Goal: Task Accomplishment & Management: Manage account settings

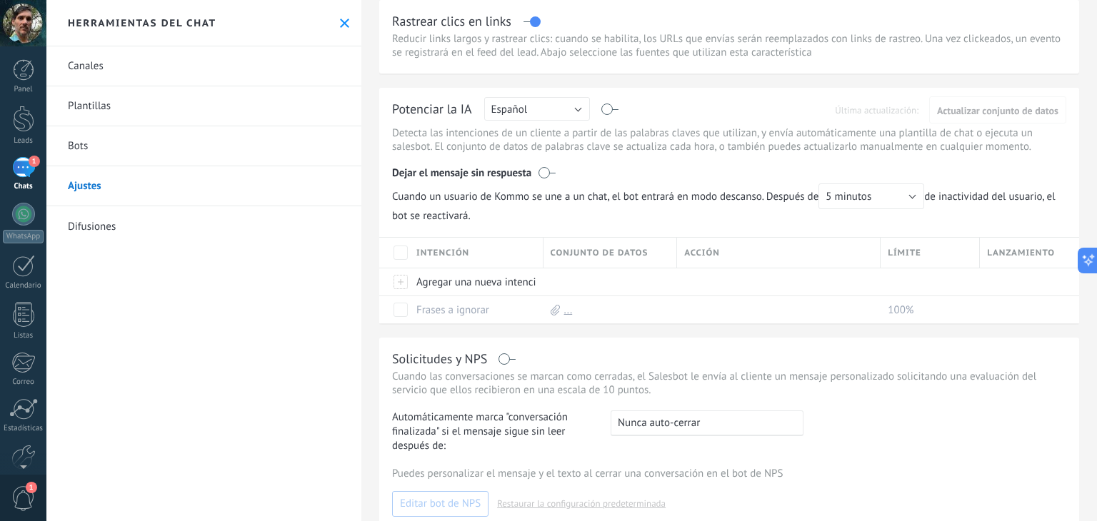
scroll to position [71, 0]
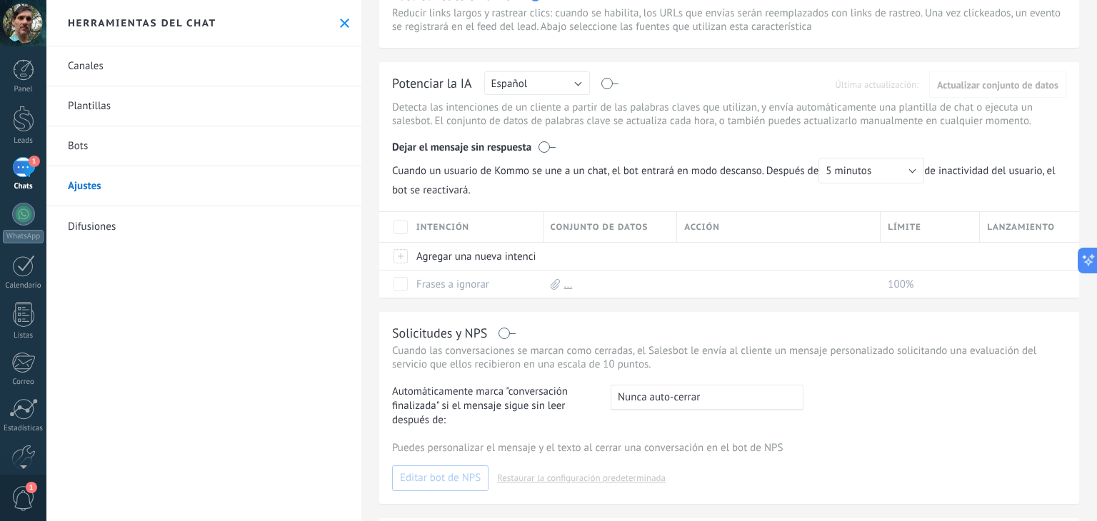
click at [111, 221] on link "Difusiones" at bounding box center [203, 226] width 315 height 40
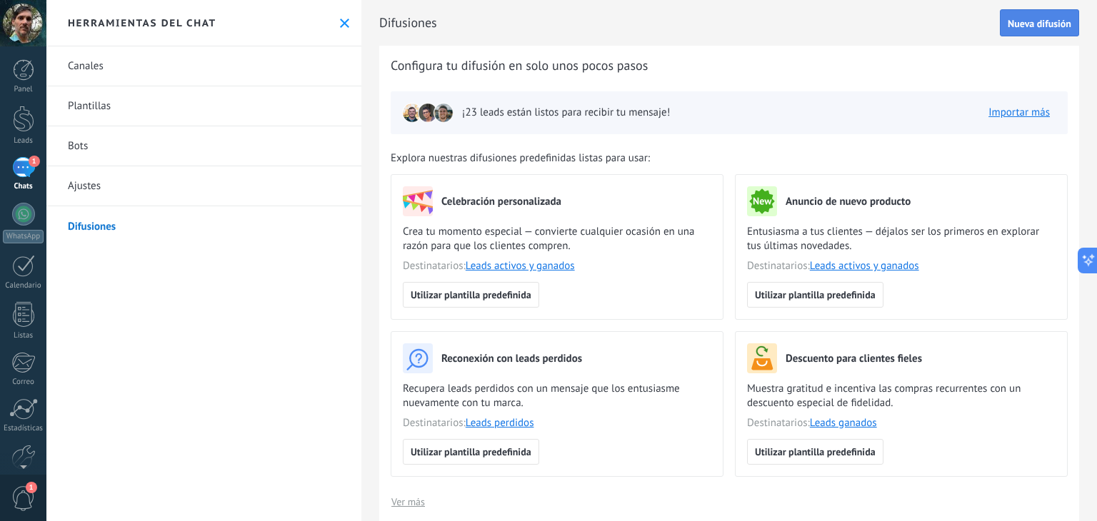
click at [1040, 29] on button "Nueva difusión" at bounding box center [1039, 22] width 79 height 27
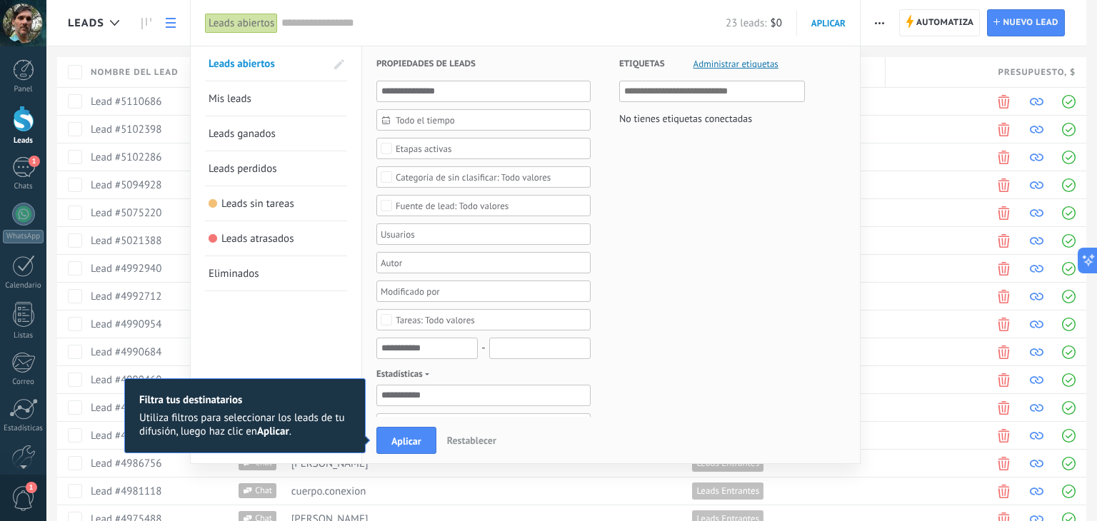
click at [277, 97] on link "Mis leads" at bounding box center [276, 98] width 135 height 34
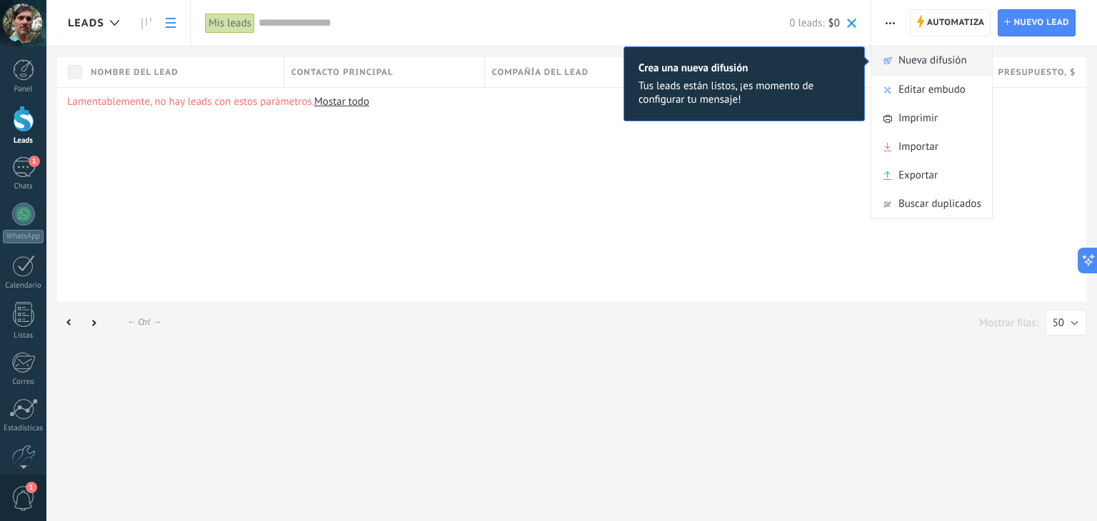
click at [949, 66] on span "Nueva difusión" at bounding box center [932, 60] width 69 height 29
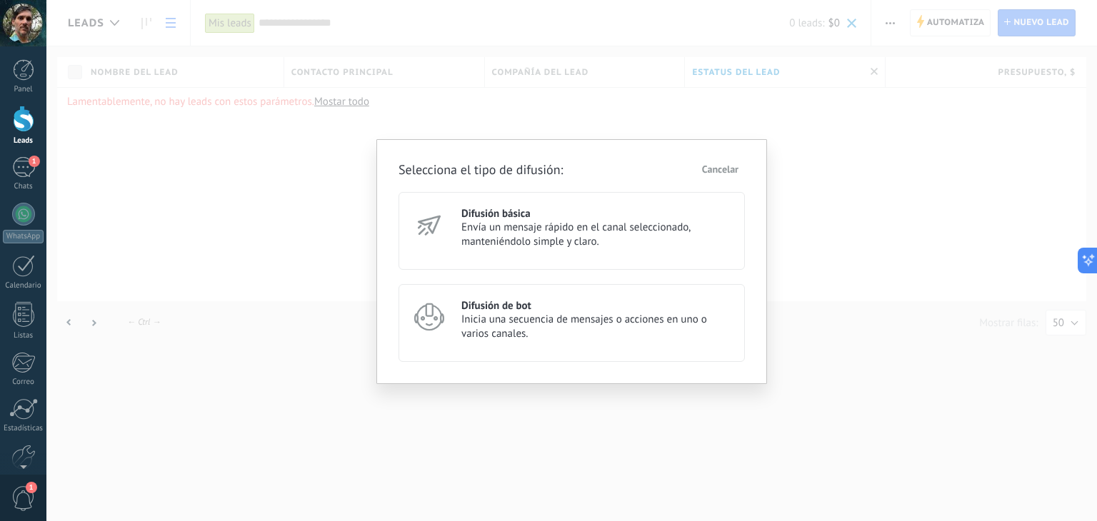
click at [659, 237] on span "Envía un mensaje rápido en el canal seleccionado, manteniéndolo simple y claro." at bounding box center [596, 235] width 271 height 29
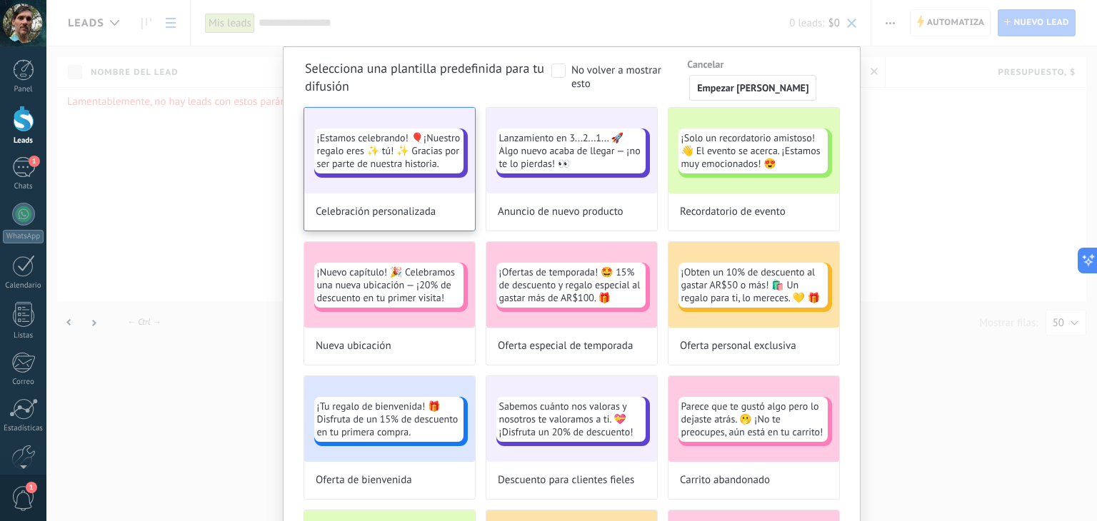
click at [456, 209] on div "Celebración personalizada" at bounding box center [389, 212] width 171 height 37
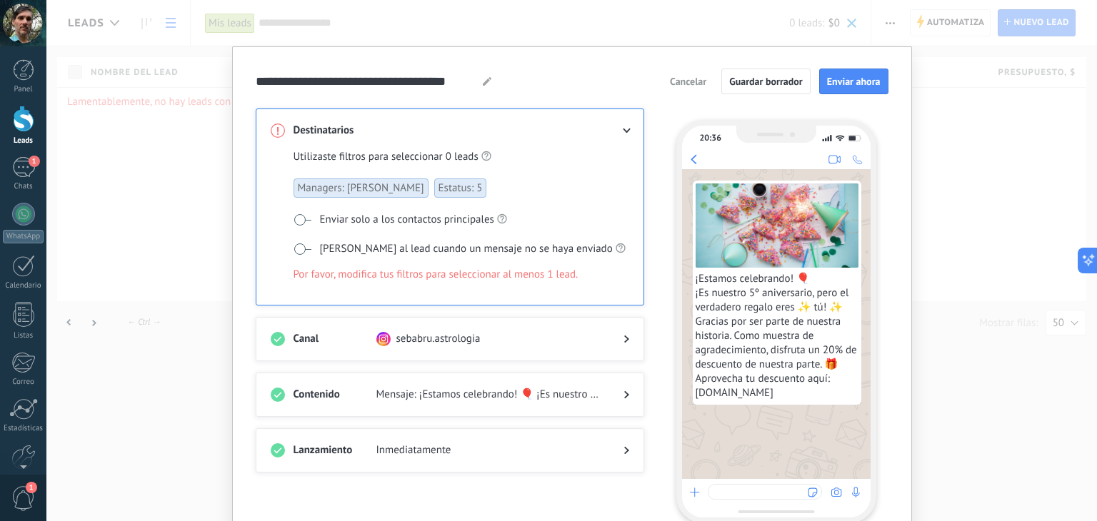
click at [684, 78] on span "Cancelar" at bounding box center [688, 81] width 36 height 10
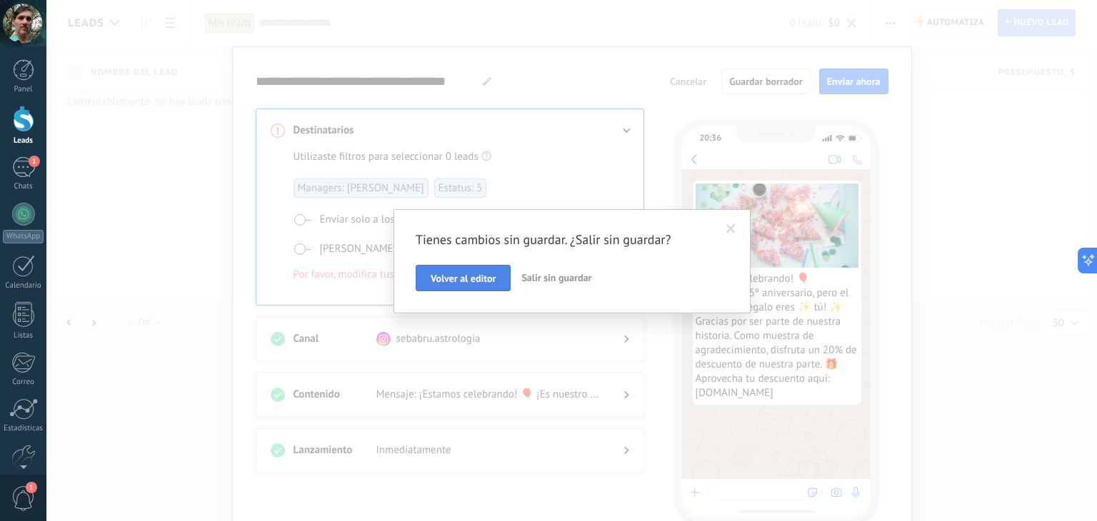
click at [491, 274] on span "Volver al editor" at bounding box center [463, 279] width 65 height 10
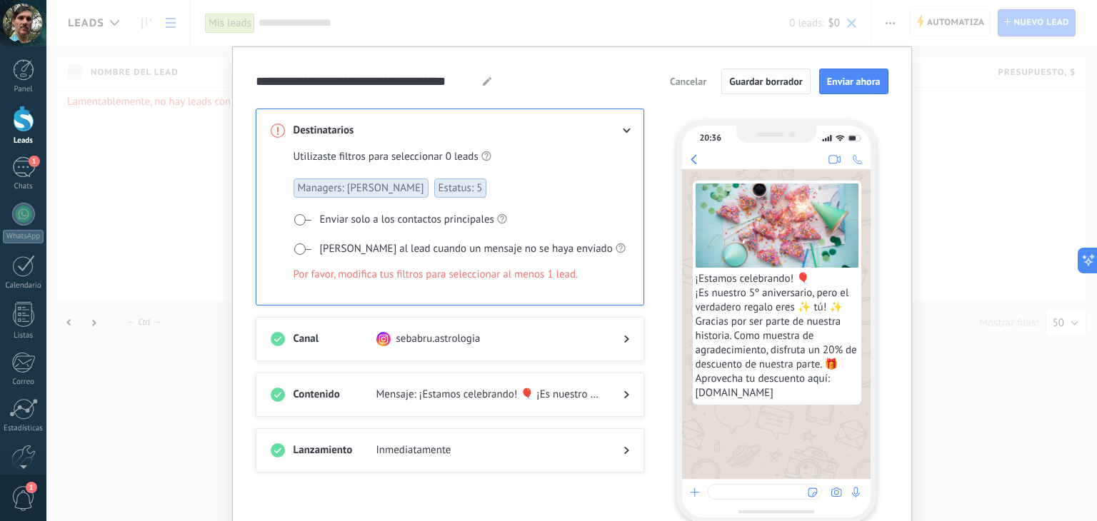
click at [699, 81] on span "Cancelar" at bounding box center [688, 81] width 36 height 10
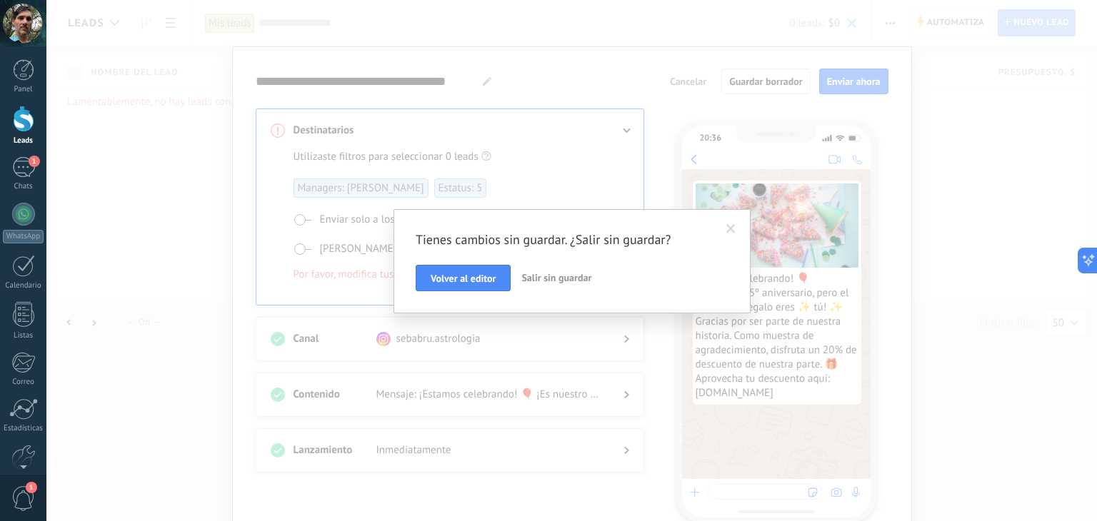
click at [567, 285] on button "Salir sin guardar" at bounding box center [556, 278] width 81 height 27
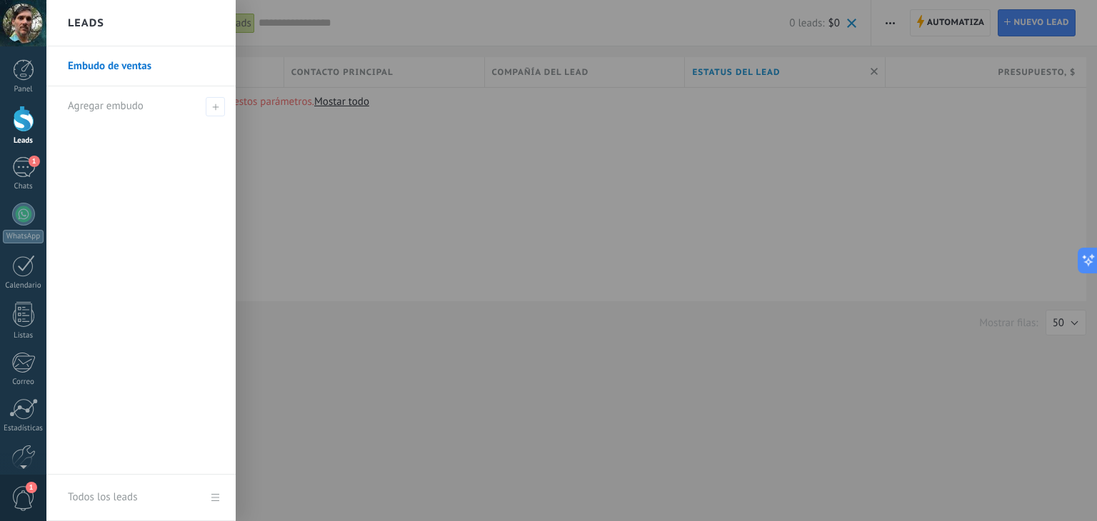
click at [26, 116] on div at bounding box center [23, 119] width 21 height 26
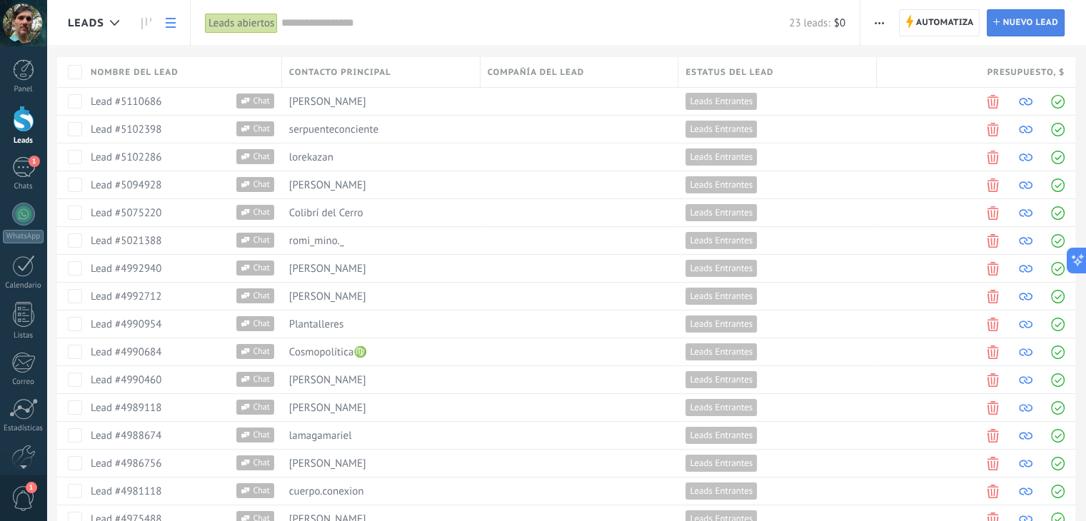
click at [1030, 32] on span "Nuevo lead" at bounding box center [1031, 23] width 56 height 26
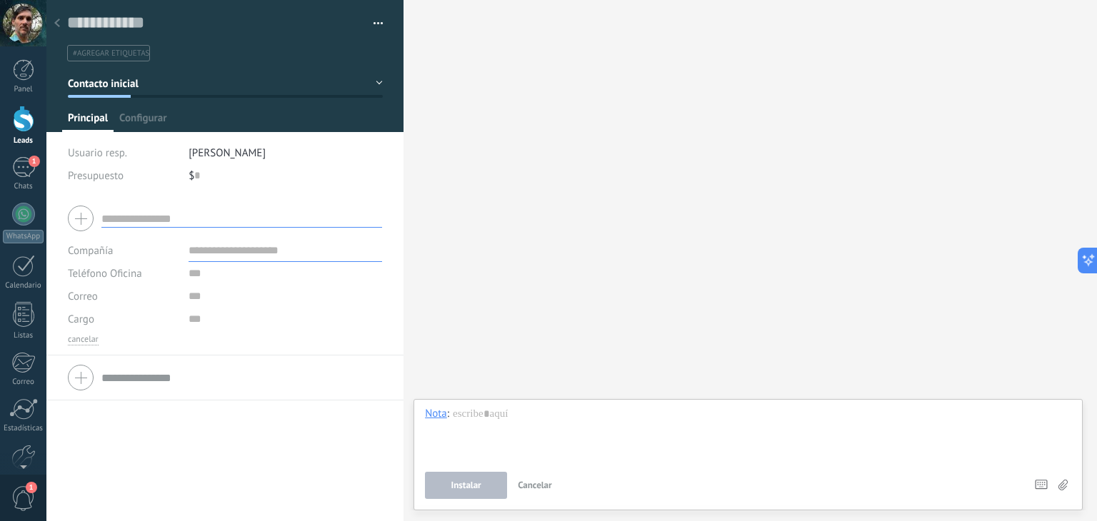
click at [52, 21] on div at bounding box center [57, 24] width 20 height 28
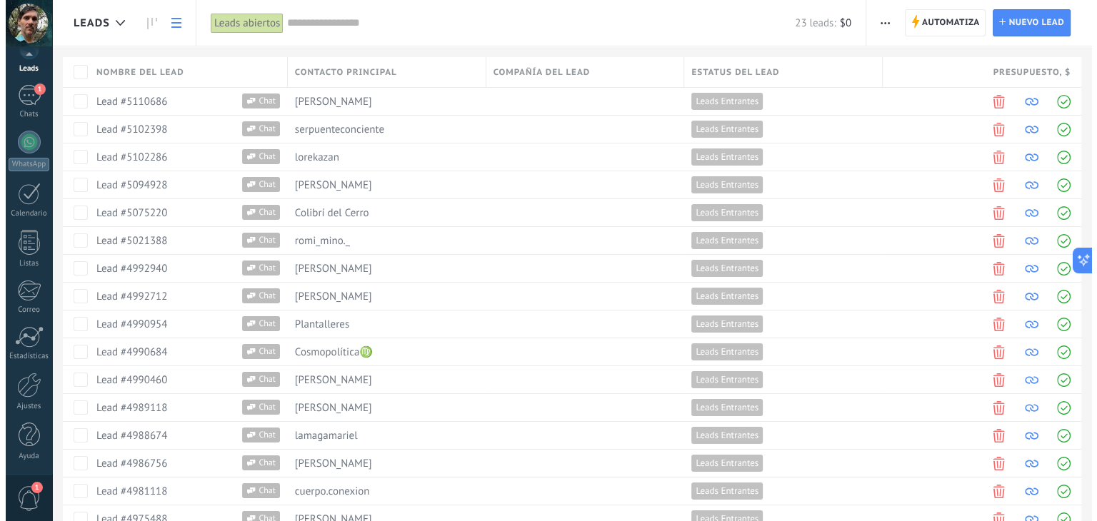
scroll to position [71, 0]
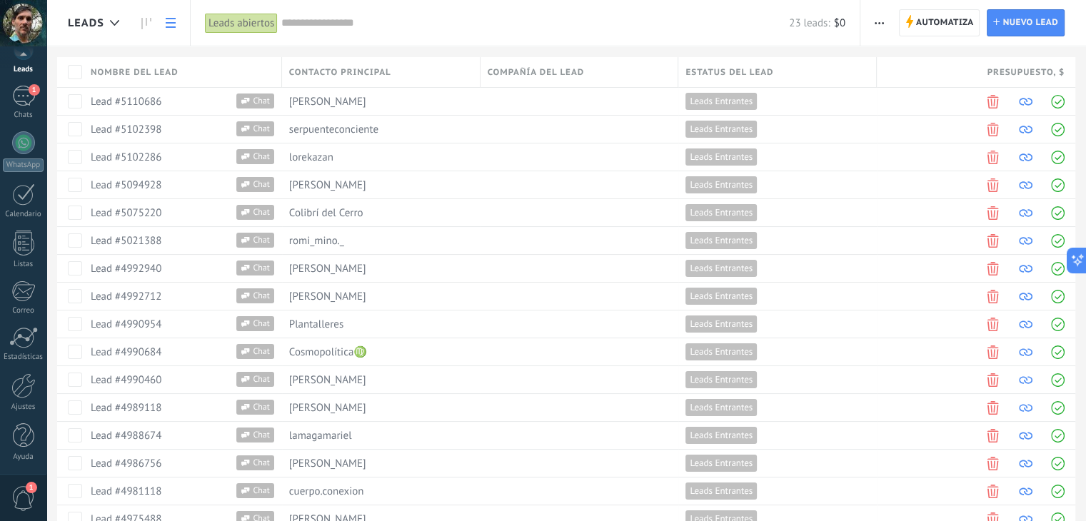
click at [24, 493] on span "1" at bounding box center [23, 498] width 24 height 25
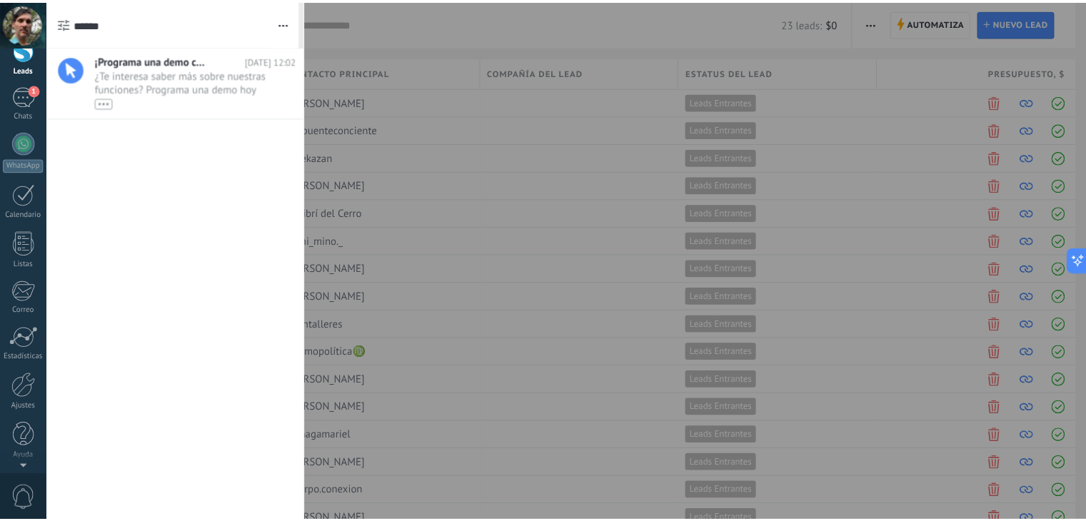
scroll to position [0, 0]
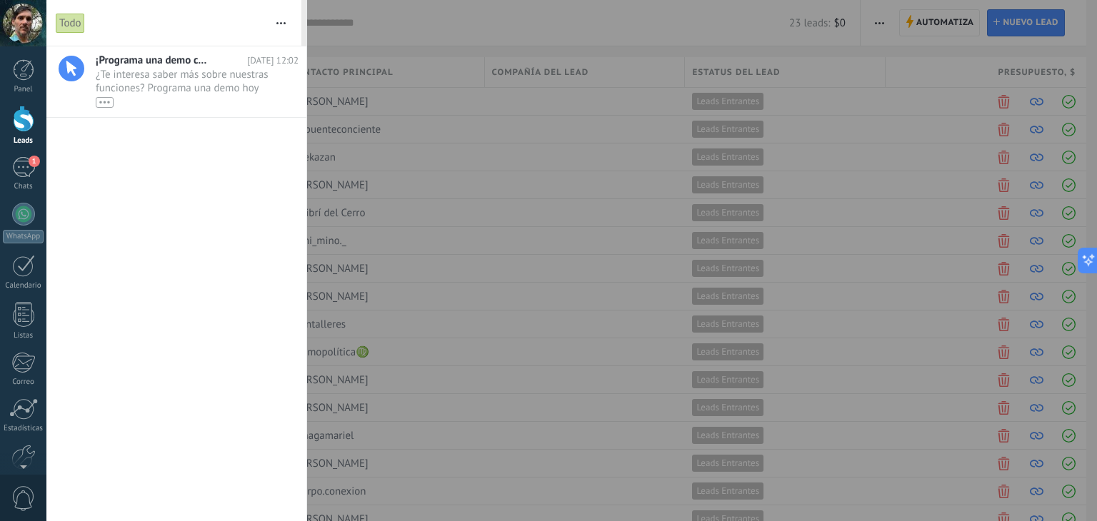
click at [26, 116] on div at bounding box center [23, 119] width 21 height 26
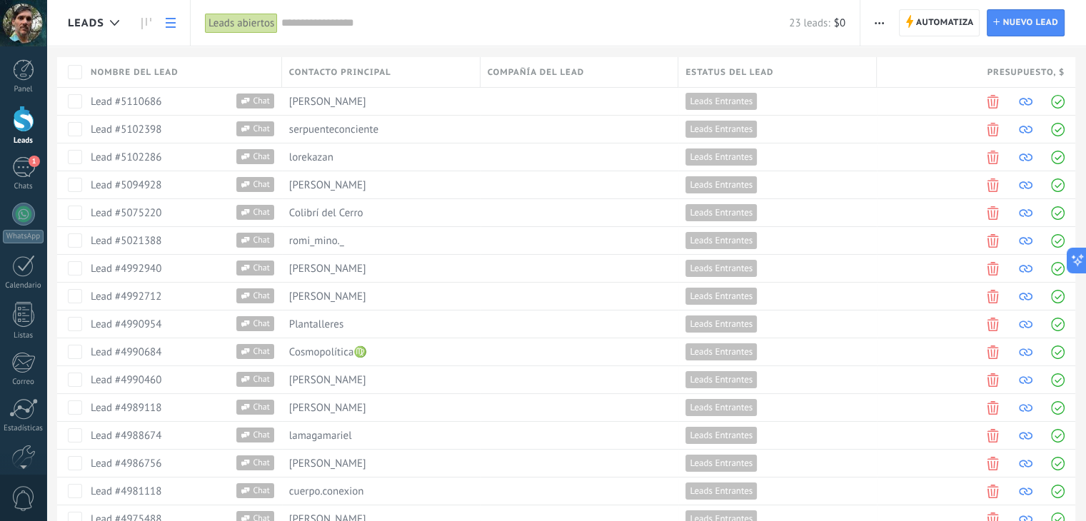
click at [879, 19] on span "button" at bounding box center [879, 22] width 9 height 27
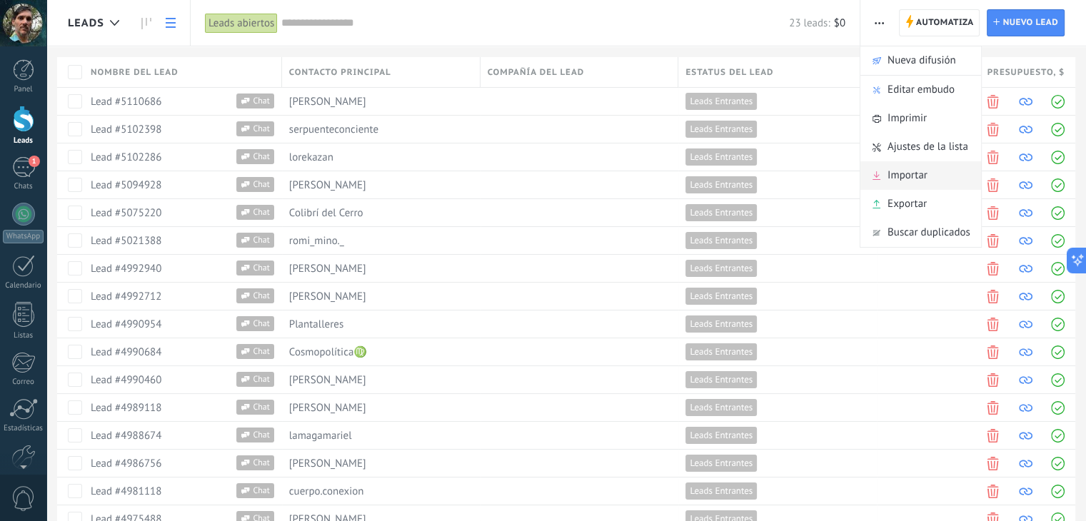
click at [928, 169] on div "Importar" at bounding box center [921, 175] width 121 height 29
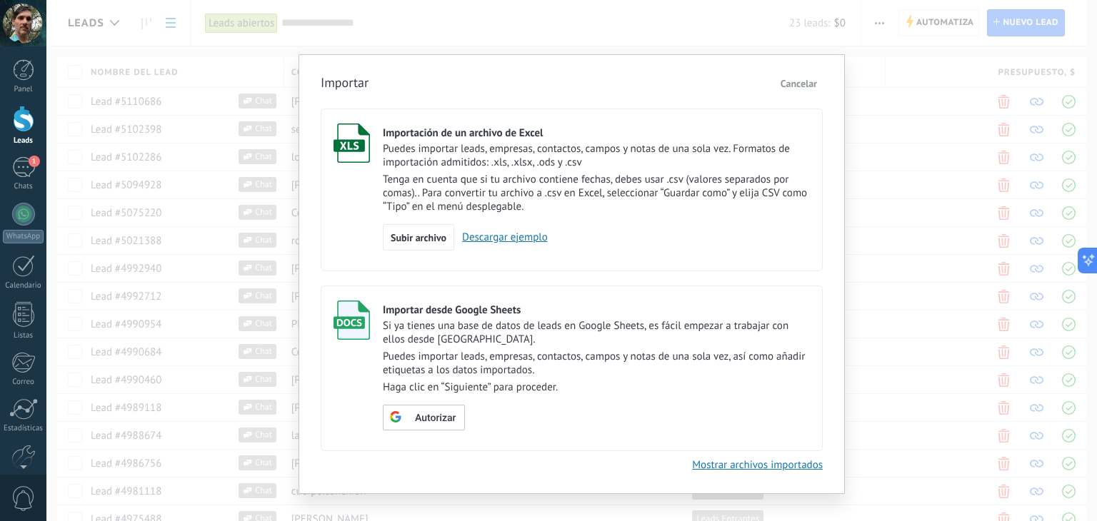
click at [758, 33] on div "Importar Cancelar Importación de un archivo de Excel Puedes importar leads, emp…" at bounding box center [571, 260] width 1051 height 521
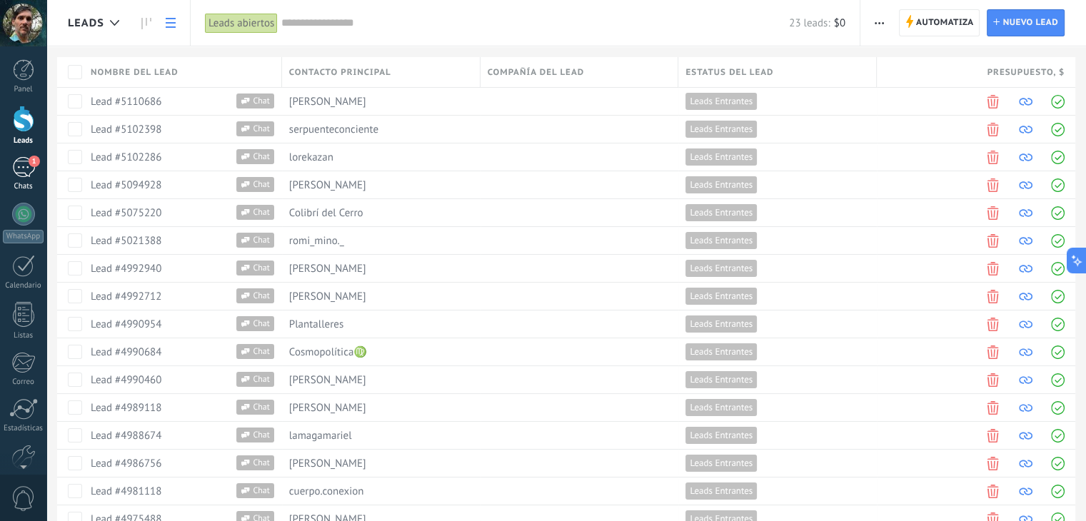
click at [19, 169] on div "1" at bounding box center [23, 167] width 23 height 21
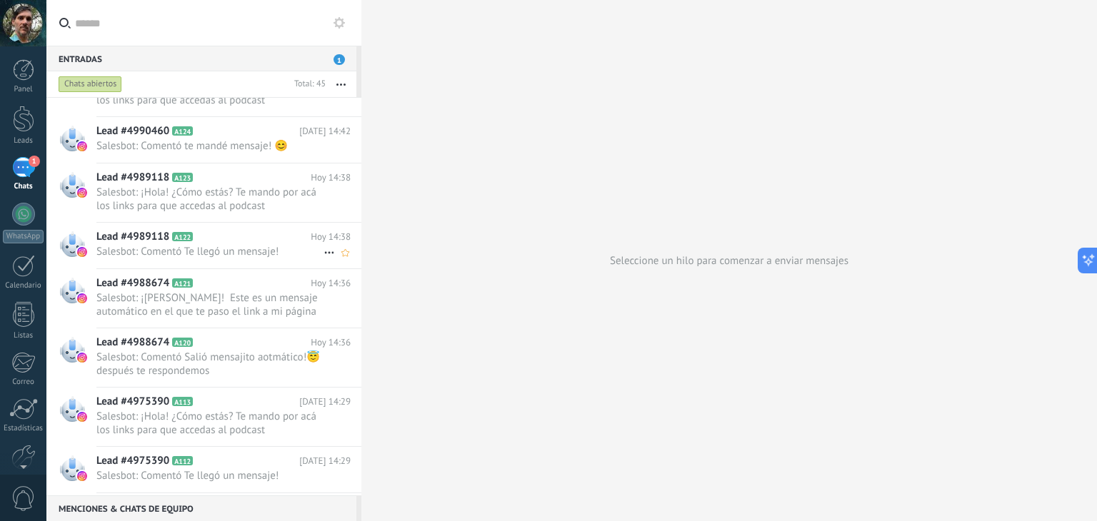
scroll to position [1088, 0]
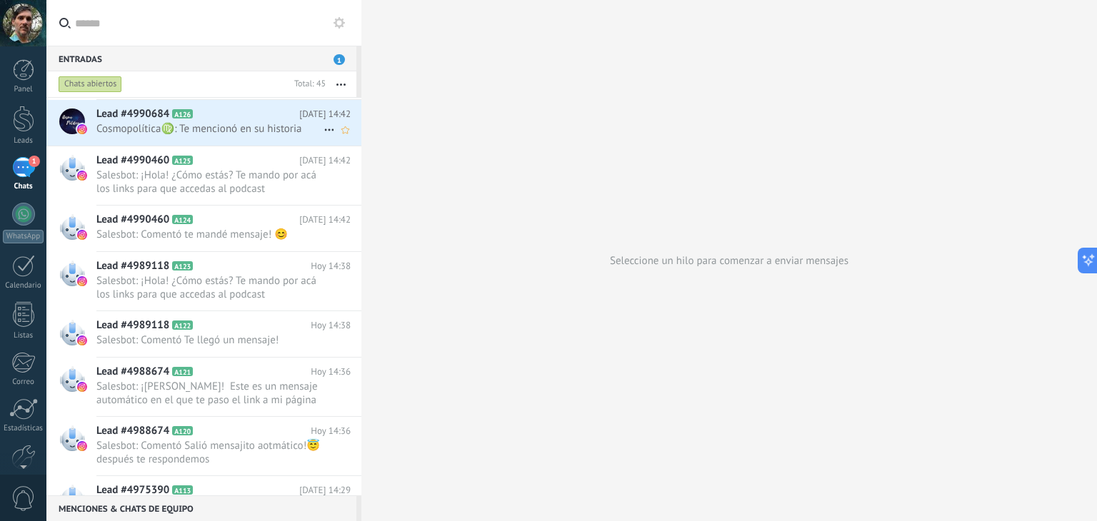
click at [229, 126] on span "Cosmopolítica♍: Te mencionó en su historia" at bounding box center [209, 129] width 227 height 14
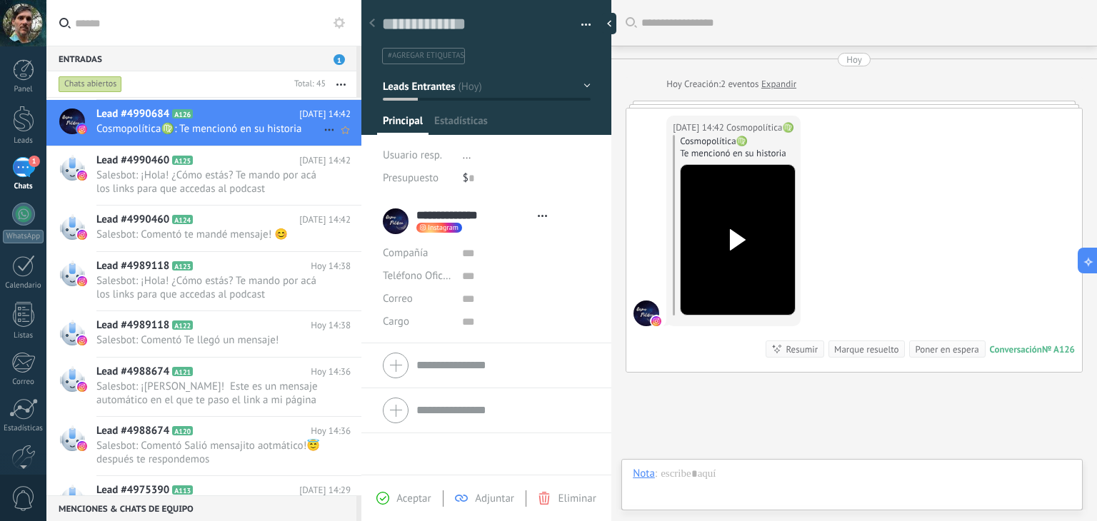
scroll to position [21, 0]
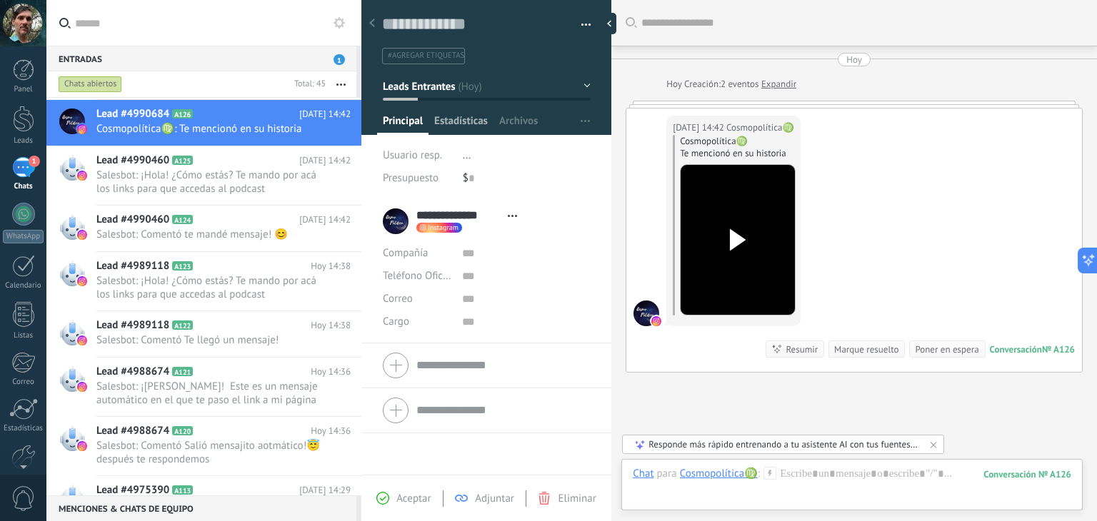
click at [463, 123] on span "Estadísticas" at bounding box center [461, 124] width 54 height 21
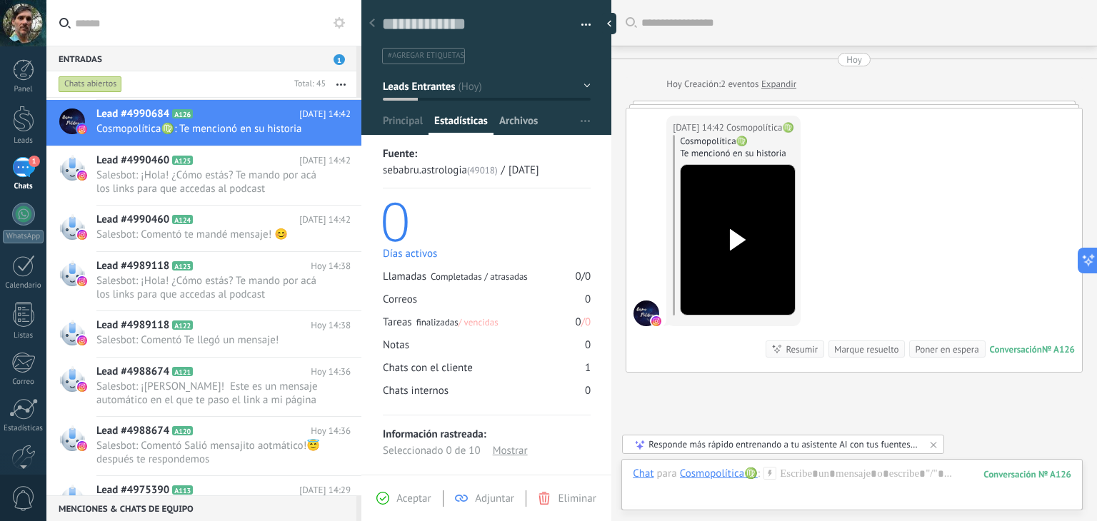
click at [517, 115] on span "Archivos" at bounding box center [518, 124] width 39 height 21
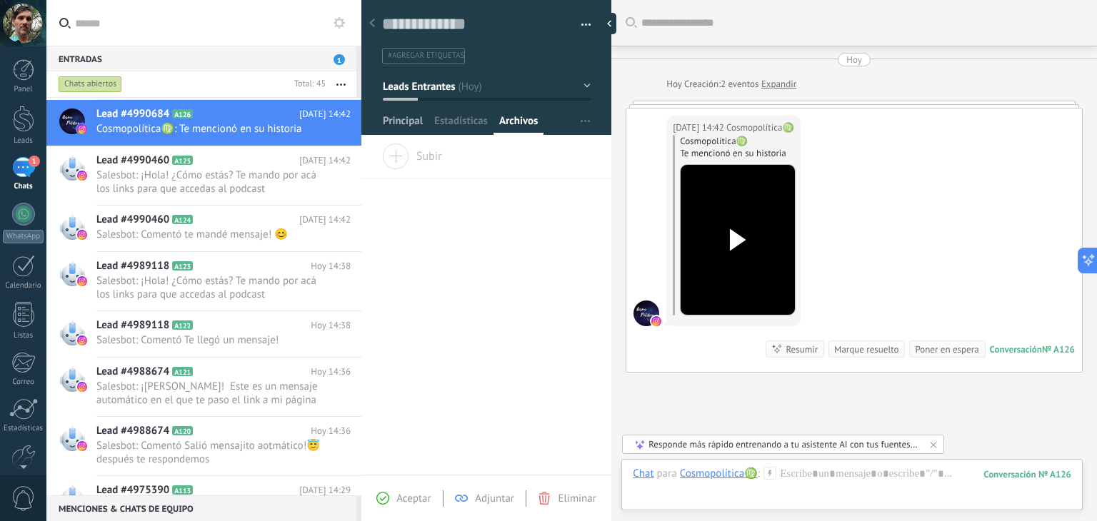
click at [395, 124] on span "Principal" at bounding box center [403, 124] width 40 height 21
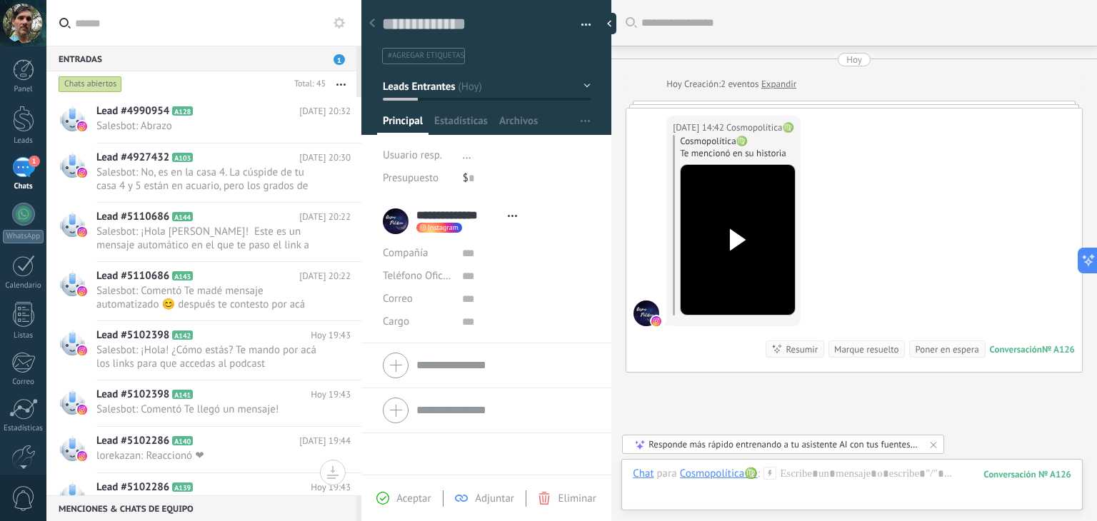
click at [229, 30] on input "text" at bounding box center [212, 23] width 275 height 46
click at [372, 27] on icon at bounding box center [372, 23] width 6 height 9
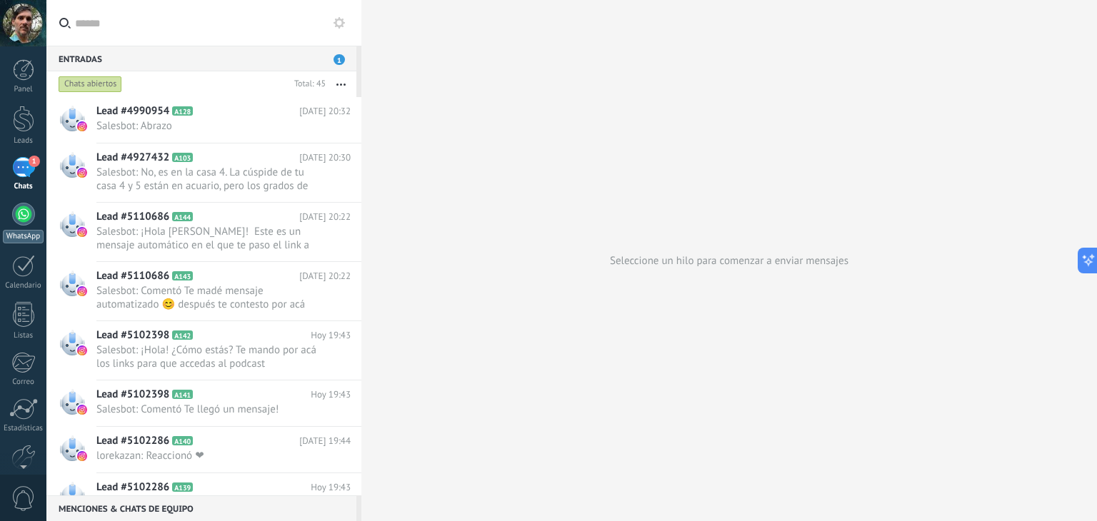
click at [22, 219] on div at bounding box center [23, 214] width 23 height 23
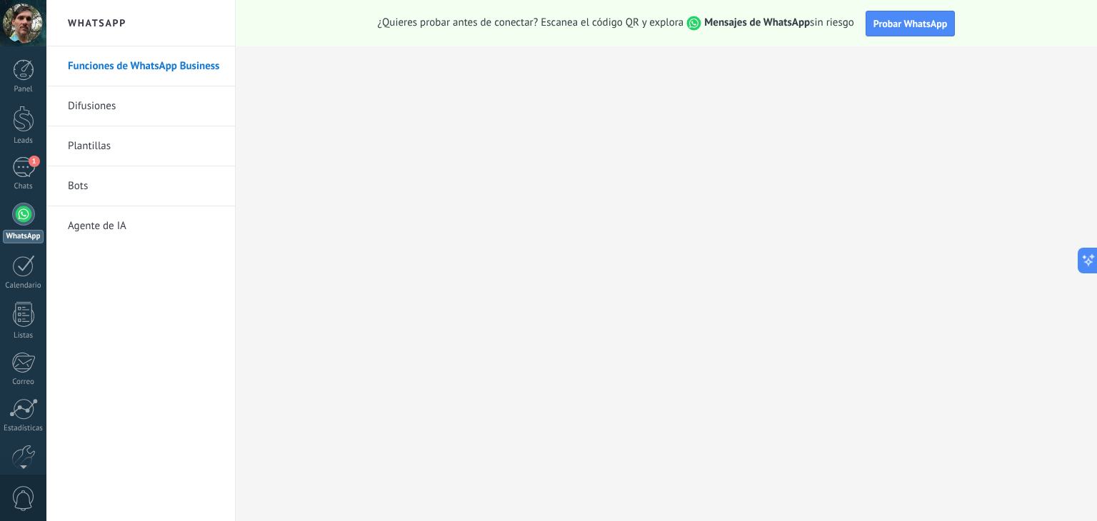
click at [96, 105] on link "Difusiones" at bounding box center [144, 106] width 153 height 40
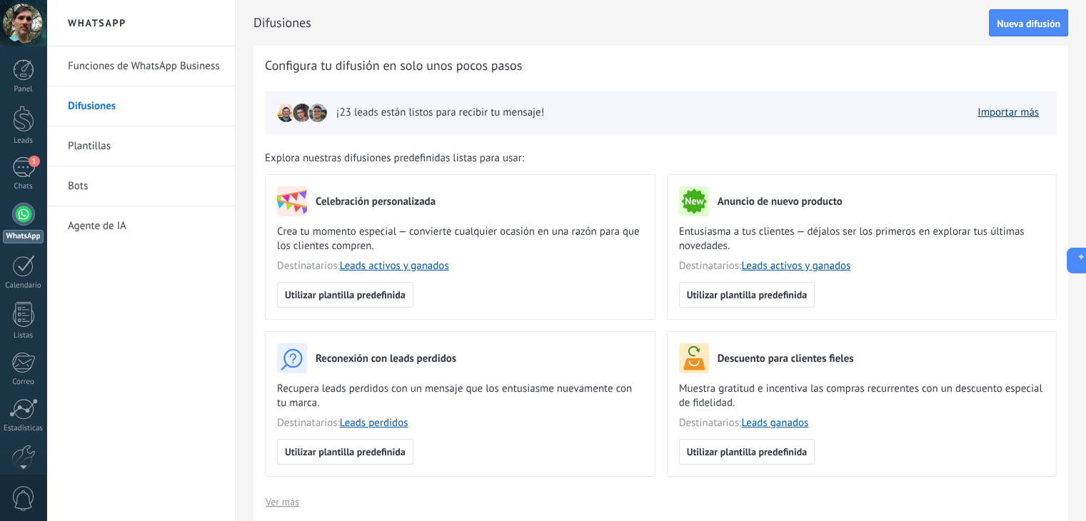
click at [1003, 119] on link "Importar más" at bounding box center [1008, 113] width 61 height 14
